Goal: Check status: Verify the current state of an ongoing process or item

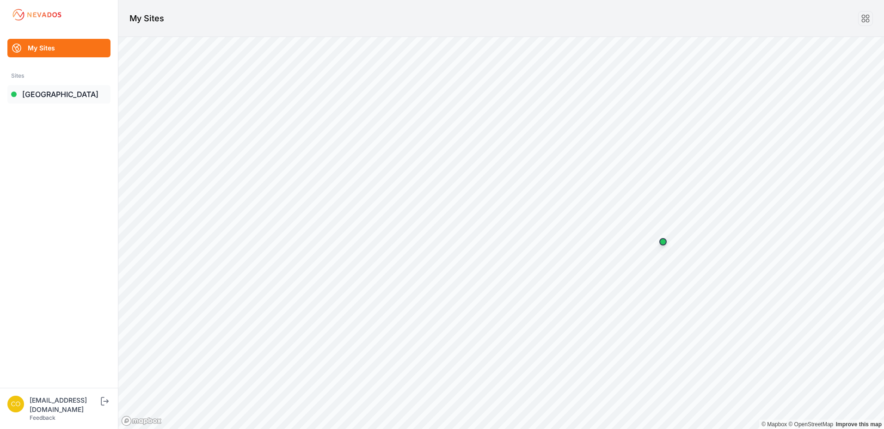
click at [66, 93] on link "[GEOGRAPHIC_DATA]" at bounding box center [58, 94] width 103 height 18
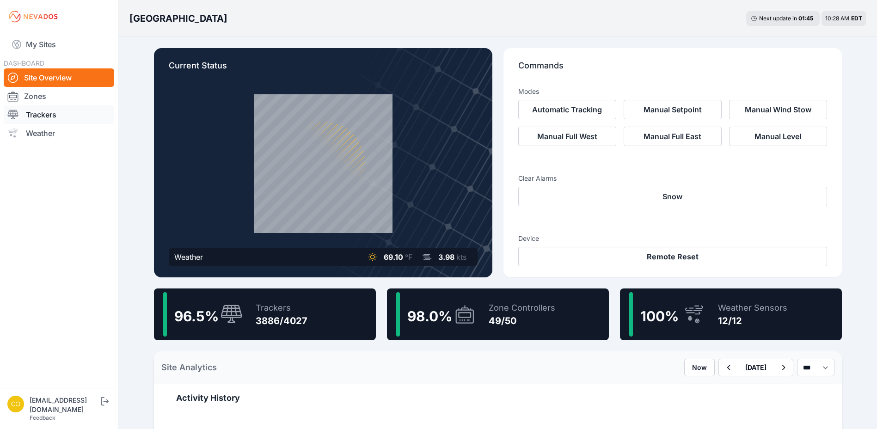
click at [57, 116] on link "Trackers" at bounding box center [59, 114] width 110 height 18
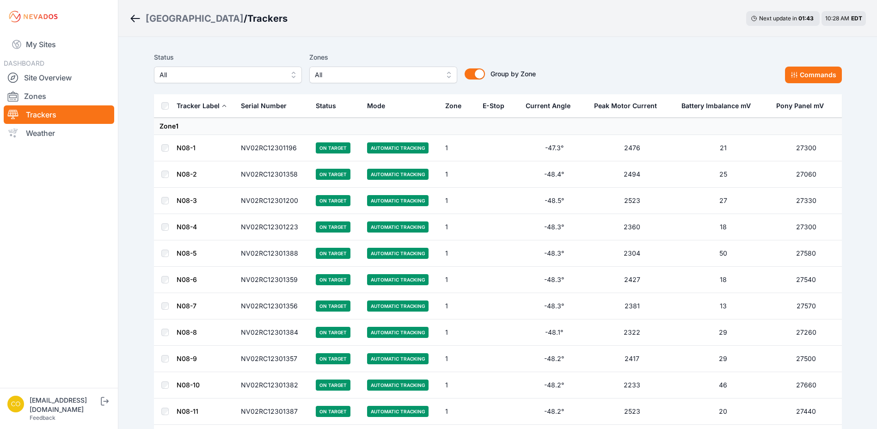
click at [346, 75] on span "All" at bounding box center [377, 74] width 124 height 11
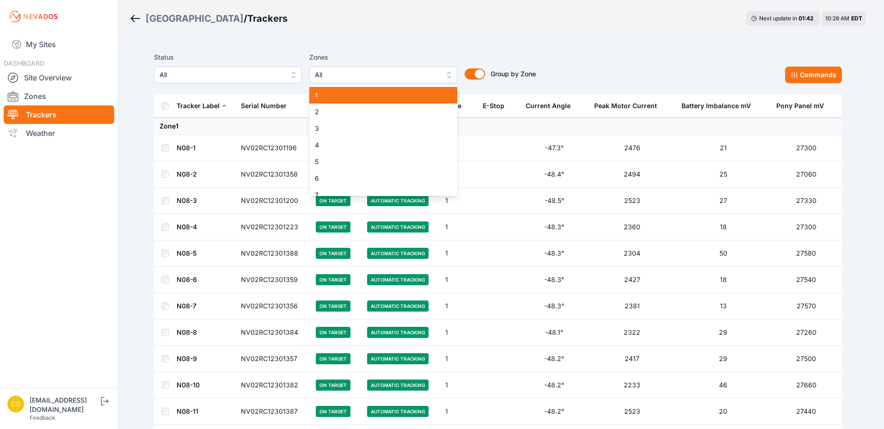
click at [348, 90] on div "1" at bounding box center [383, 95] width 148 height 17
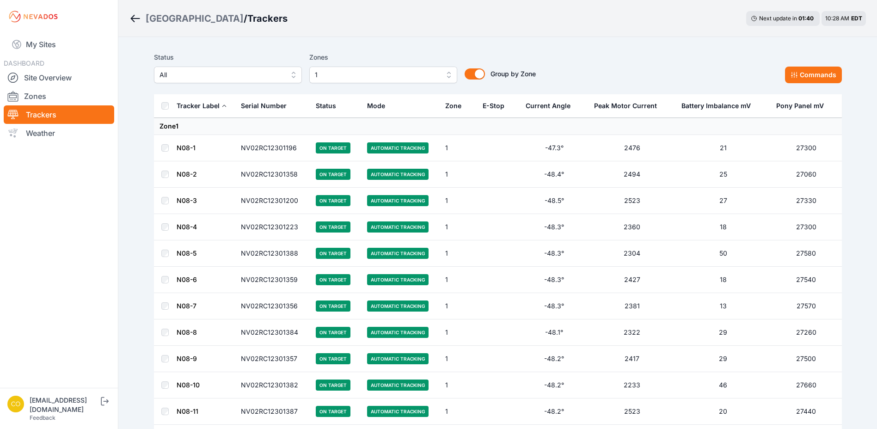
click at [817, 84] on div "Status All Zones 1 Group by Zone Group by Zone Commands" at bounding box center [498, 71] width 688 height 46
click at [820, 75] on button "Commands" at bounding box center [813, 75] width 57 height 17
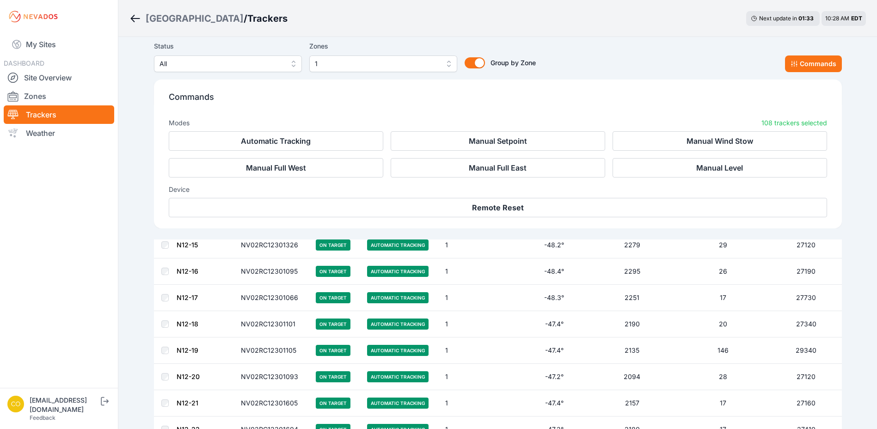
scroll to position [2800, 0]
